Goal: Information Seeking & Learning: Learn about a topic

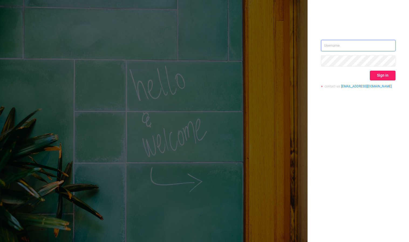
type input "[PERSON_NAME][EMAIL_ADDRESS][DOMAIN_NAME]"
click at [383, 75] on button "Sign in" at bounding box center [383, 76] width 26 height 10
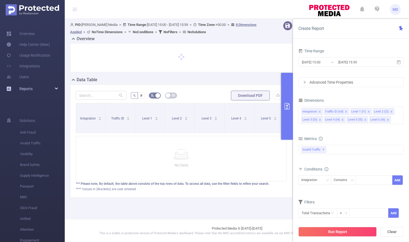
click at [43, 90] on div "Reports" at bounding box center [32, 88] width 65 height 11
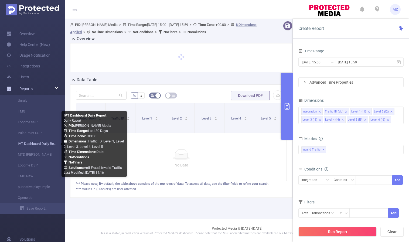
click at [32, 145] on link "IVT Dashboard Daily Report" at bounding box center [35, 143] width 48 height 11
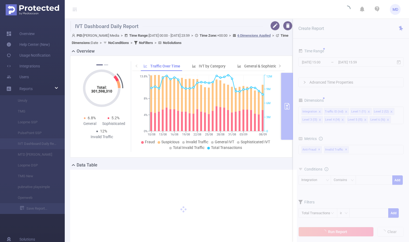
type input "[DATE] 00:00"
type input "[DATE] 23:59"
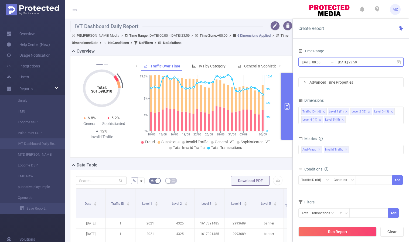
click at [346, 60] on input "[DATE] 23:59" at bounding box center [360, 62] width 44 height 7
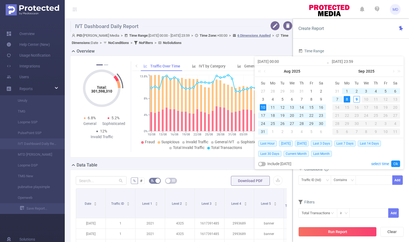
click at [347, 99] on div "8" at bounding box center [347, 99] width 6 height 6
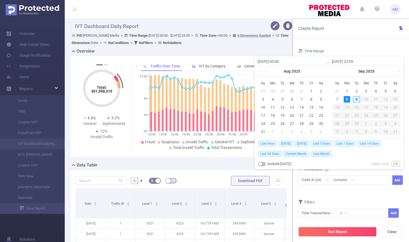
click at [347, 99] on div "8" at bounding box center [347, 99] width 6 height 6
type input "[DATE] 00:00"
click at [396, 163] on link "Ok" at bounding box center [395, 164] width 9 height 6
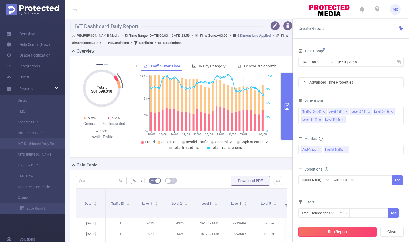
click at [346, 234] on button "Run Report" at bounding box center [338, 232] width 78 height 10
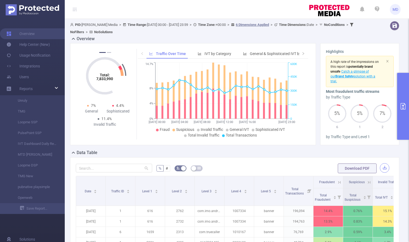
click at [381, 166] on button "button" at bounding box center [384, 167] width 9 height 9
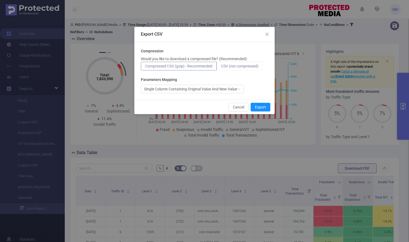
click at [230, 65] on span "CSV (not compressed)" at bounding box center [240, 66] width 38 height 4
click at [221, 67] on input "CSV (not compressed)" at bounding box center [221, 67] width 0 height 0
click at [265, 109] on button "Export" at bounding box center [261, 107] width 20 height 9
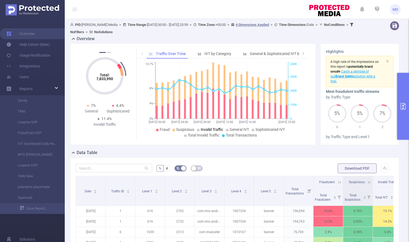
click at [402, 106] on icon "primary" at bounding box center [403, 106] width 6 height 6
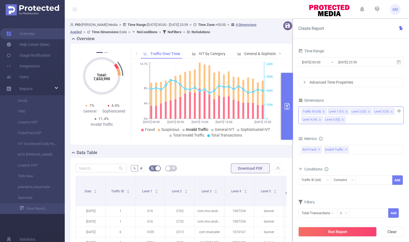
click at [341, 120] on icon "icon: close" at bounding box center [342, 119] width 3 height 3
click at [368, 110] on icon "icon: close" at bounding box center [369, 111] width 3 height 3
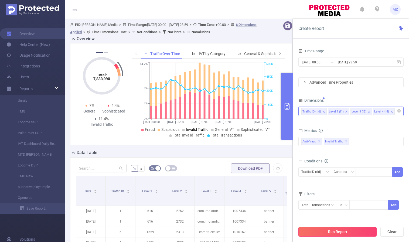
click at [336, 231] on button "Run Report" at bounding box center [338, 232] width 78 height 10
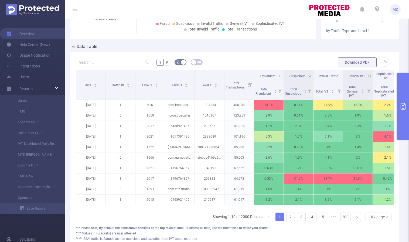
scroll to position [149, 0]
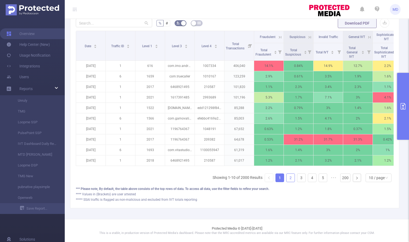
click at [287, 180] on link "2" at bounding box center [291, 178] width 8 height 8
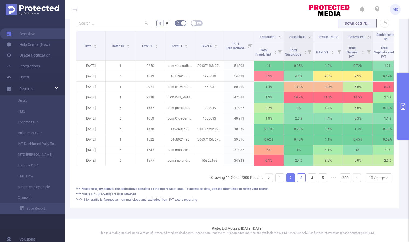
click at [297, 180] on link "3" at bounding box center [301, 178] width 8 height 8
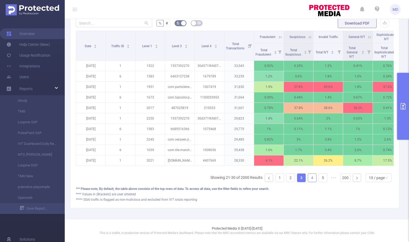
click at [308, 178] on link "4" at bounding box center [312, 178] width 8 height 8
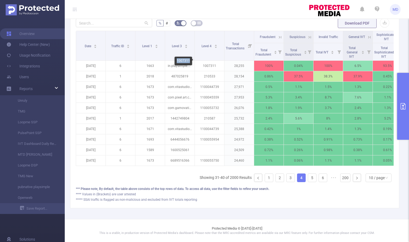
drag, startPoint x: 176, startPoint y: 60, endPoint x: 190, endPoint y: 62, distance: 14.2
click at [190, 62] on div "1007311" at bounding box center [184, 61] width 18 height 9
copy div "1007311"
click at [308, 178] on link "5" at bounding box center [312, 178] width 8 height 8
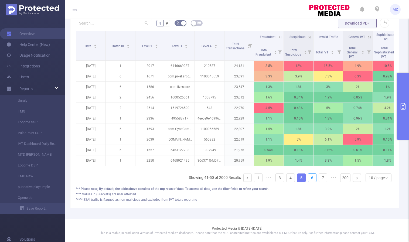
click at [308, 178] on link "6" at bounding box center [312, 178] width 8 height 8
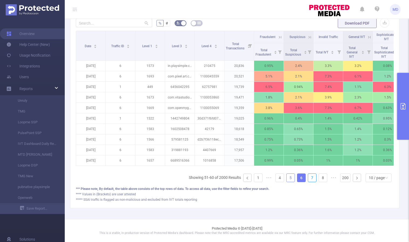
click at [308, 178] on link "7" at bounding box center [312, 178] width 8 height 8
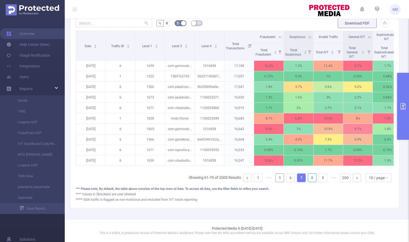
click at [308, 178] on link "8" at bounding box center [312, 178] width 8 height 8
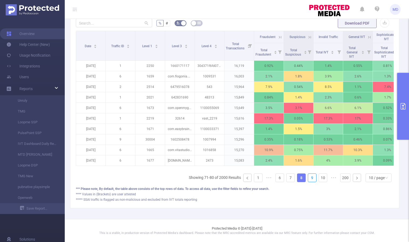
click at [308, 178] on link "9" at bounding box center [312, 178] width 8 height 8
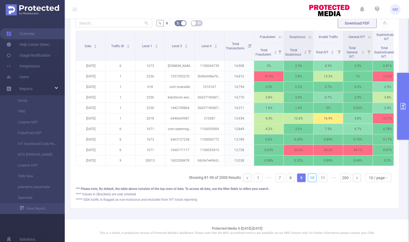
click at [308, 178] on link "10" at bounding box center [312, 178] width 8 height 8
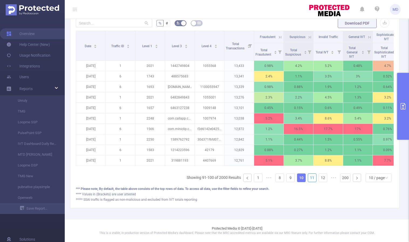
click at [308, 178] on link "11" at bounding box center [312, 178] width 8 height 8
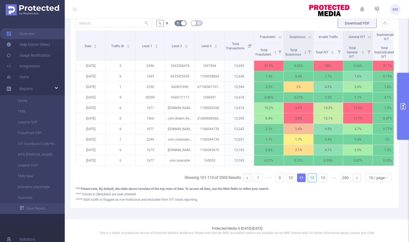
click at [308, 178] on link "12" at bounding box center [312, 178] width 8 height 8
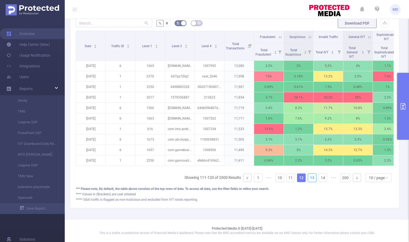
click at [308, 178] on link "13" at bounding box center [312, 178] width 8 height 8
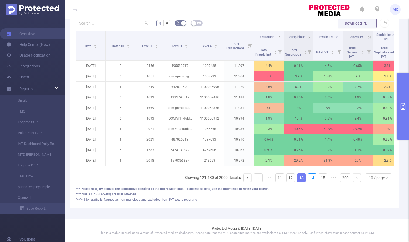
click at [308, 178] on link "14" at bounding box center [312, 178] width 8 height 8
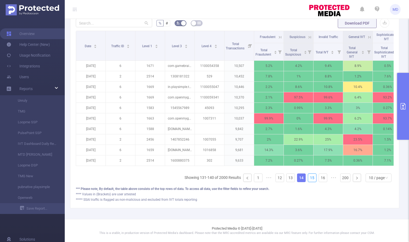
click at [308, 178] on link "15" at bounding box center [312, 178] width 8 height 8
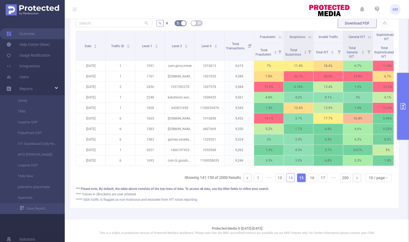
click at [288, 177] on link "14" at bounding box center [291, 178] width 8 height 8
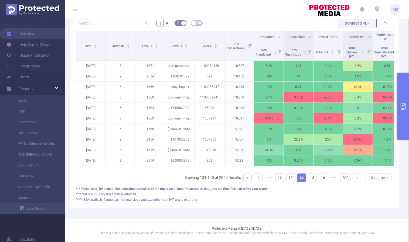
click at [279, 35] on icon at bounding box center [280, 37] width 5 height 5
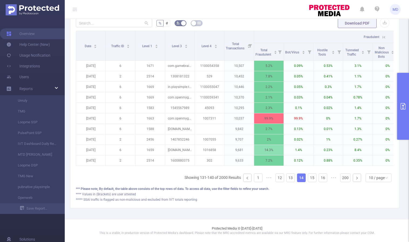
click at [384, 35] on icon at bounding box center [384, 37] width 5 height 5
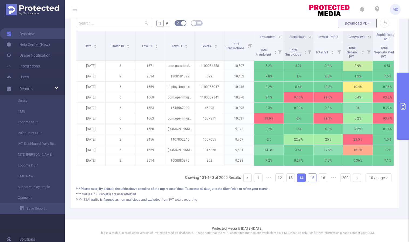
click at [308, 178] on link "15" at bounding box center [312, 178] width 8 height 8
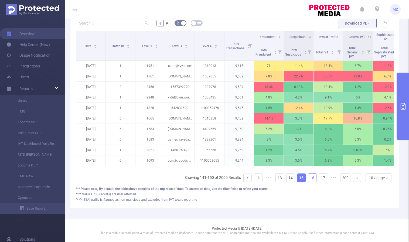
click at [309, 180] on link "16" at bounding box center [312, 178] width 8 height 8
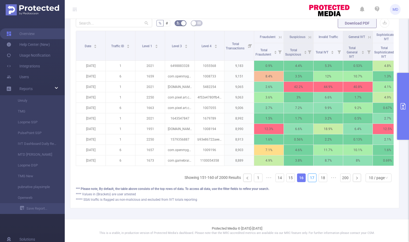
click at [309, 180] on link "17" at bounding box center [312, 178] width 8 height 8
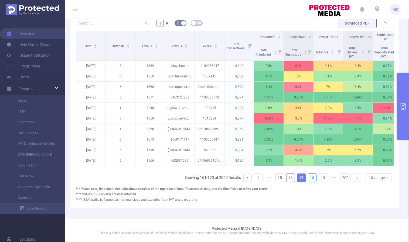
click at [309, 180] on link "18" at bounding box center [312, 178] width 8 height 8
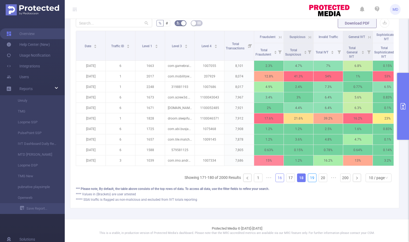
click at [309, 180] on link "19" at bounding box center [312, 178] width 8 height 8
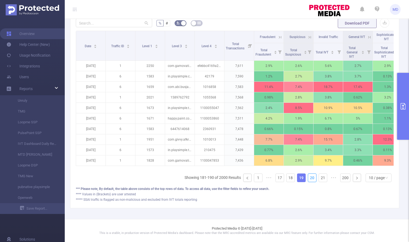
click at [309, 180] on link "20" at bounding box center [312, 178] width 8 height 8
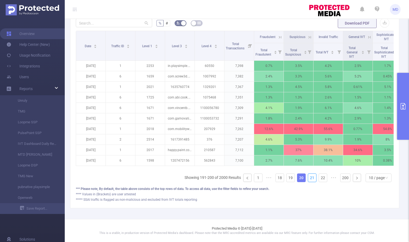
click at [309, 180] on link "21" at bounding box center [312, 178] width 8 height 8
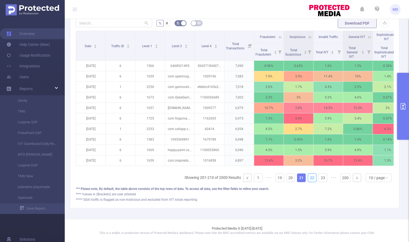
click at [309, 180] on link "22" at bounding box center [312, 178] width 8 height 8
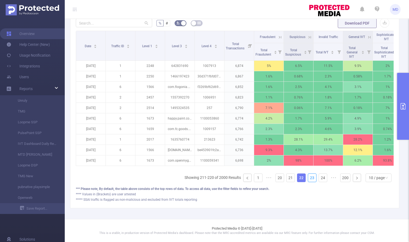
click at [309, 180] on link "23" at bounding box center [312, 178] width 8 height 8
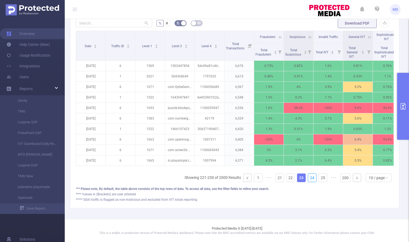
click at [309, 180] on link "24" at bounding box center [312, 178] width 8 height 8
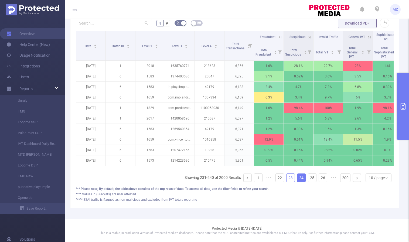
click at [287, 178] on link "23" at bounding box center [291, 178] width 8 height 8
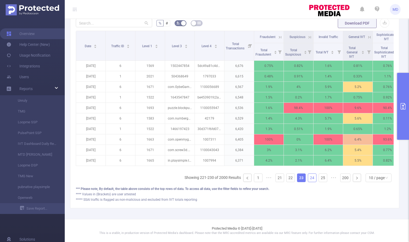
click at [310, 179] on link "24" at bounding box center [312, 178] width 8 height 8
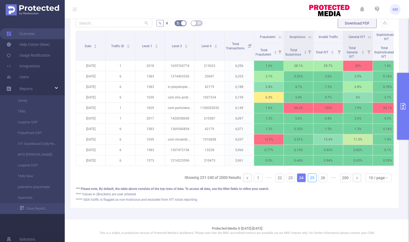
click at [310, 179] on link "25" at bounding box center [312, 178] width 8 height 8
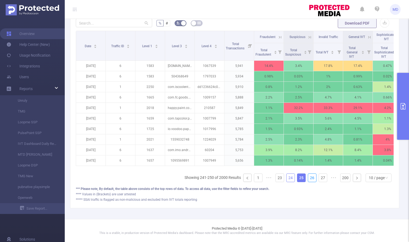
click at [310, 179] on link "26" at bounding box center [312, 178] width 8 height 8
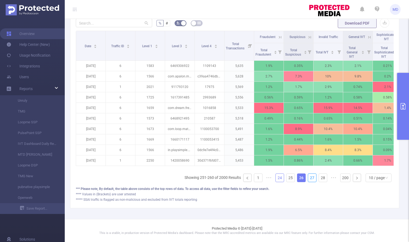
click at [310, 179] on link "27" at bounding box center [312, 178] width 8 height 8
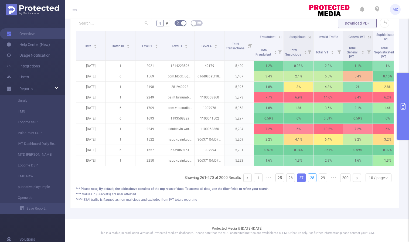
click at [310, 179] on link "28" at bounding box center [312, 178] width 8 height 8
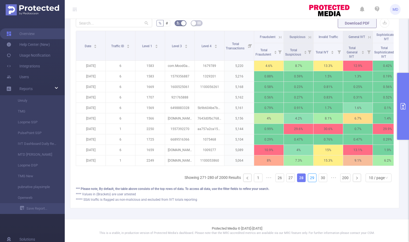
click at [310, 179] on link "29" at bounding box center [312, 178] width 8 height 8
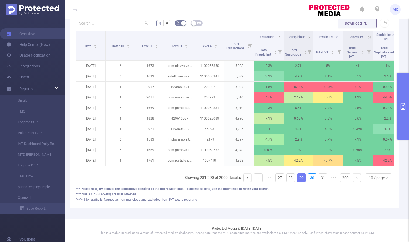
click at [310, 179] on link "30" at bounding box center [312, 178] width 8 height 8
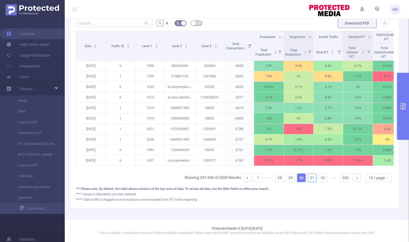
click at [310, 179] on link "31" at bounding box center [312, 178] width 8 height 8
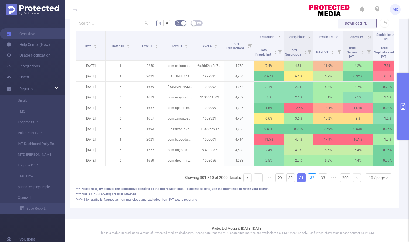
click at [310, 179] on link "32" at bounding box center [312, 178] width 8 height 8
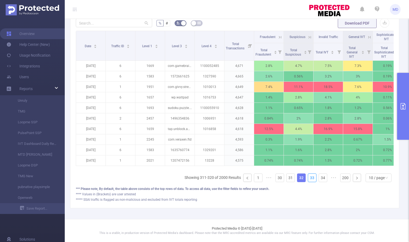
click at [310, 179] on link "33" at bounding box center [312, 178] width 8 height 8
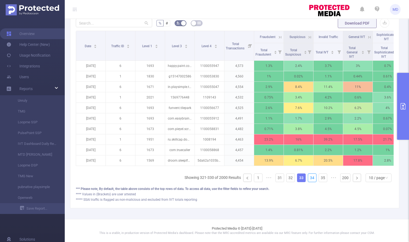
click at [310, 179] on link "34" at bounding box center [312, 178] width 8 height 8
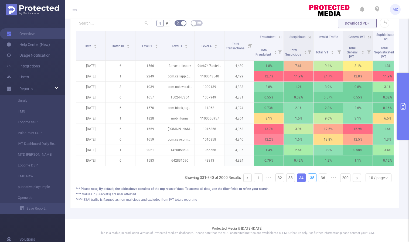
click at [310, 179] on link "35" at bounding box center [312, 178] width 8 height 8
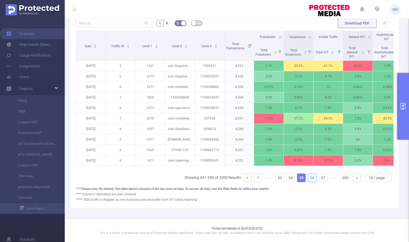
click at [310, 179] on link "36" at bounding box center [312, 178] width 8 height 8
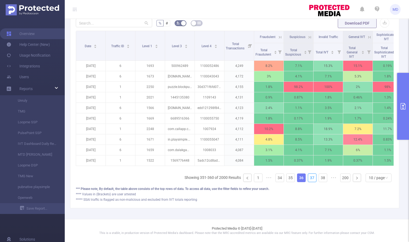
click at [310, 179] on link "37" at bounding box center [312, 178] width 8 height 8
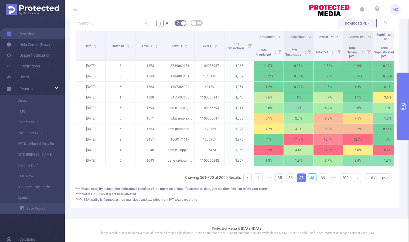
click at [310, 179] on link "38" at bounding box center [312, 178] width 8 height 8
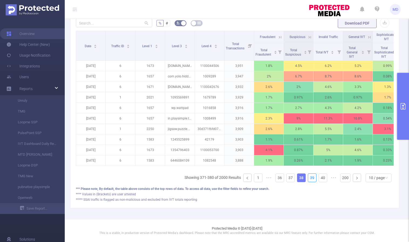
click at [310, 179] on link "39" at bounding box center [312, 178] width 8 height 8
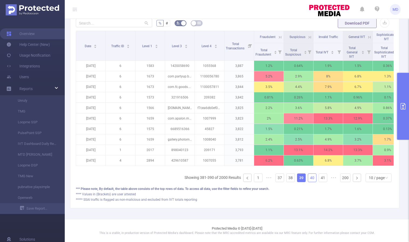
click at [311, 178] on link "40" at bounding box center [312, 178] width 8 height 8
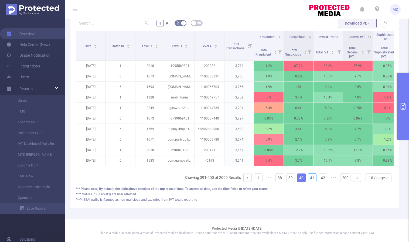
click at [311, 178] on link "41" at bounding box center [312, 178] width 8 height 8
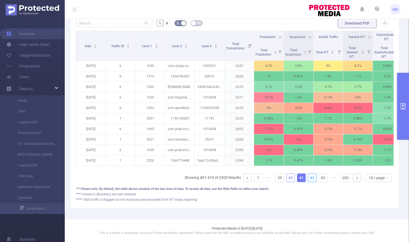
click at [311, 178] on link "42" at bounding box center [312, 178] width 8 height 8
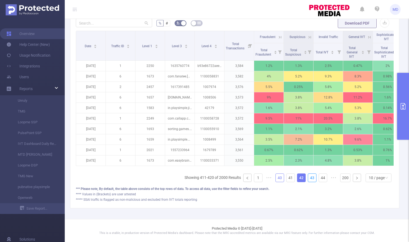
click at [311, 178] on link "43" at bounding box center [312, 178] width 8 height 8
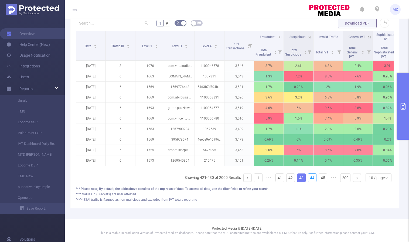
click at [311, 178] on link "44" at bounding box center [312, 178] width 8 height 8
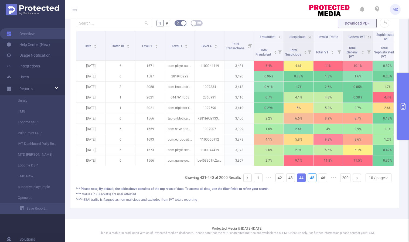
click at [311, 178] on link "45" at bounding box center [312, 178] width 8 height 8
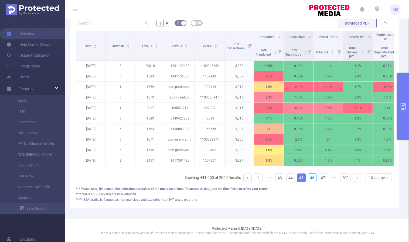
click at [311, 178] on link "46" at bounding box center [312, 178] width 8 height 8
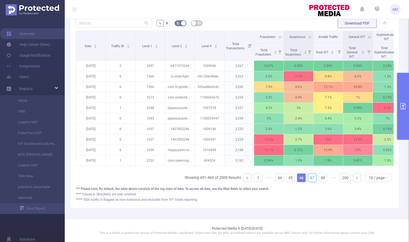
click at [311, 178] on link "47" at bounding box center [312, 178] width 8 height 8
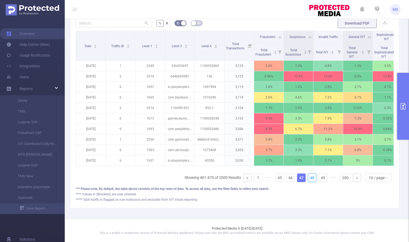
click at [311, 178] on link "48" at bounding box center [312, 178] width 8 height 8
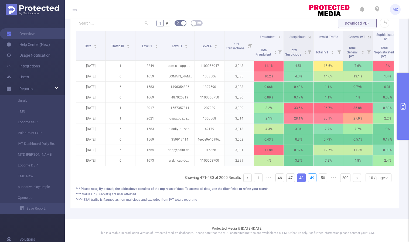
click at [311, 178] on link "49" at bounding box center [312, 178] width 8 height 8
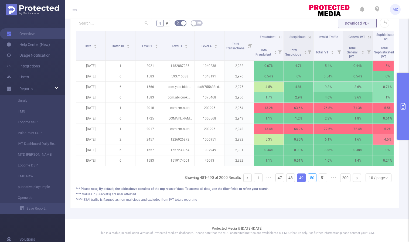
click at [311, 178] on link "50" at bounding box center [312, 178] width 8 height 8
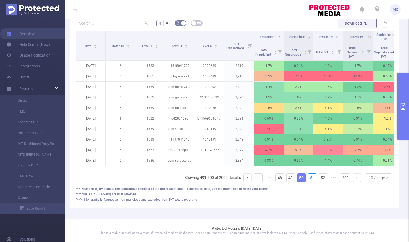
click at [311, 178] on link "51" at bounding box center [312, 178] width 8 height 8
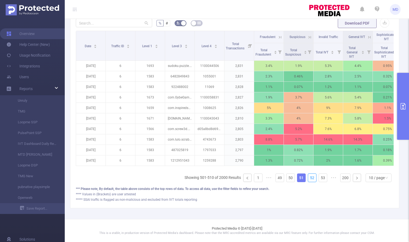
click at [311, 178] on link "52" at bounding box center [312, 178] width 8 height 8
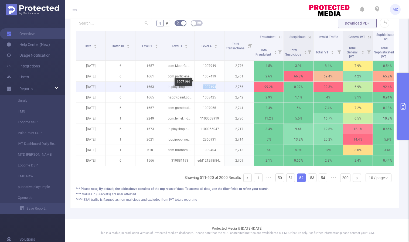
drag, startPoint x: 203, startPoint y: 82, endPoint x: 216, endPoint y: 83, distance: 13.5
click at [216, 83] on p "1007194" at bounding box center [209, 87] width 29 height 10
copy p "1007194"
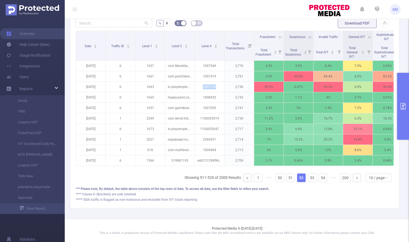
click at [403, 103] on icon "primary" at bounding box center [403, 106] width 6 height 6
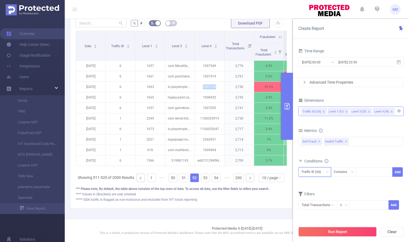
click at [320, 176] on div "Traffic ID (tid)" at bounding box center [313, 172] width 23 height 9
click at [318, 206] on li "Level 4 (l4)" at bounding box center [315, 209] width 33 height 9
click at [363, 172] on div at bounding box center [374, 172] width 31 height 9
paste input "1007194"
type input "1007194"
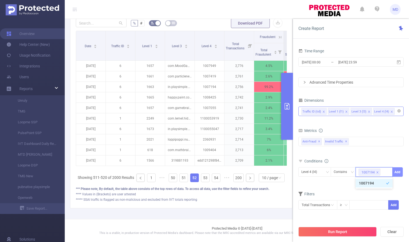
click at [398, 171] on button "Add" at bounding box center [397, 171] width 11 height 9
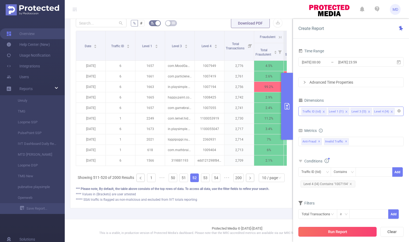
click at [324, 232] on button "Run Report" at bounding box center [338, 232] width 78 height 10
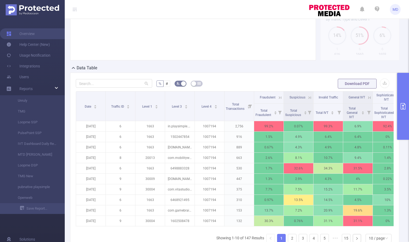
scroll to position [149, 0]
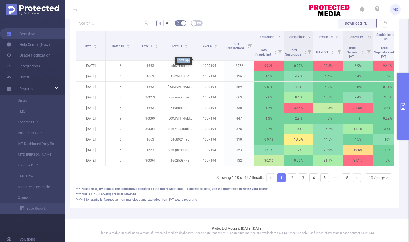
drag, startPoint x: 177, startPoint y: 59, endPoint x: 190, endPoint y: 60, distance: 13.0
click at [190, 60] on div "1007194" at bounding box center [184, 61] width 18 height 9
copy div "1007194"
drag, startPoint x: 123, startPoint y: 60, endPoint x: 160, endPoint y: 61, distance: 36.5
click at [160, 61] on div "in.playsimple.wordsearch" at bounding box center [142, 61] width 42 height 9
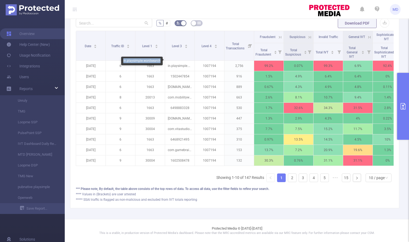
copy div "in.playsimple.wordsearch"
drag, startPoint x: 177, startPoint y: 60, endPoint x: 189, endPoint y: 60, distance: 12.4
click at [189, 60] on div "1007194" at bounding box center [184, 61] width 18 height 9
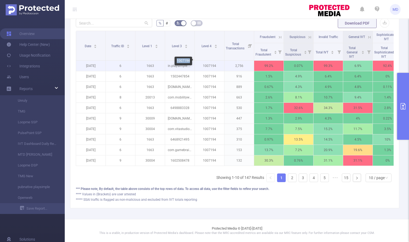
copy div "1007194"
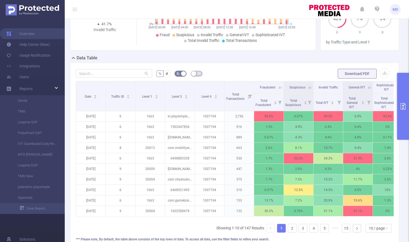
scroll to position [134, 0]
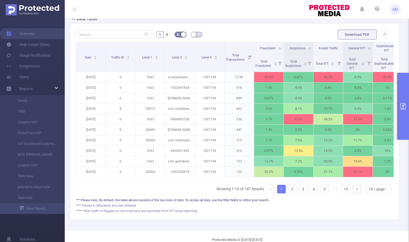
click at [280, 48] on icon at bounding box center [280, 48] width 5 height 5
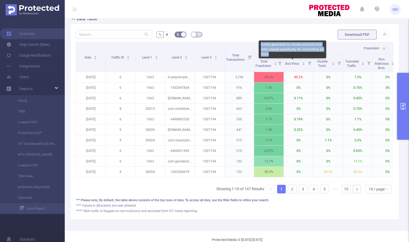
drag, startPoint x: 262, startPoint y: 43, endPoint x: 275, endPoint y: 52, distance: 16.1
click at [275, 52] on div "Events generated by viruses and bots that were created specifically for committ…" at bounding box center [292, 49] width 67 height 18
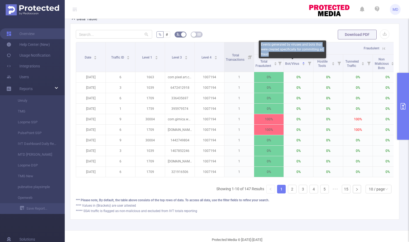
copy div "Events generated by viruses and bots that were created specifically for committ…"
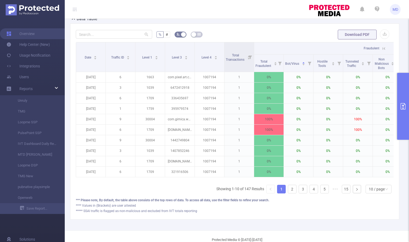
click at [270, 29] on form "% # Download PDF" at bounding box center [235, 34] width 318 height 11
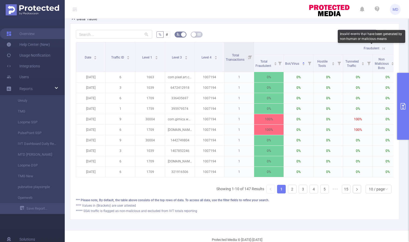
click at [376, 49] on span "Fraudulent" at bounding box center [372, 48] width 16 height 4
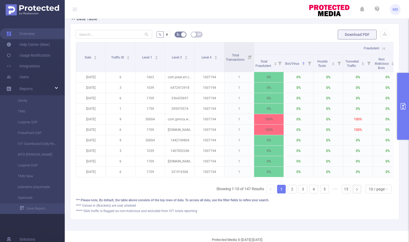
click at [383, 49] on icon at bounding box center [384, 48] width 5 height 5
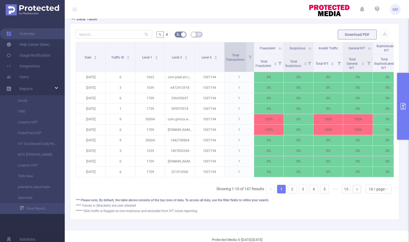
click at [239, 53] on span "Total Transactions" at bounding box center [235, 57] width 19 height 10
click at [235, 60] on span "Total Transactions" at bounding box center [235, 57] width 19 height 8
